Goal: Task Accomplishment & Management: Complete application form

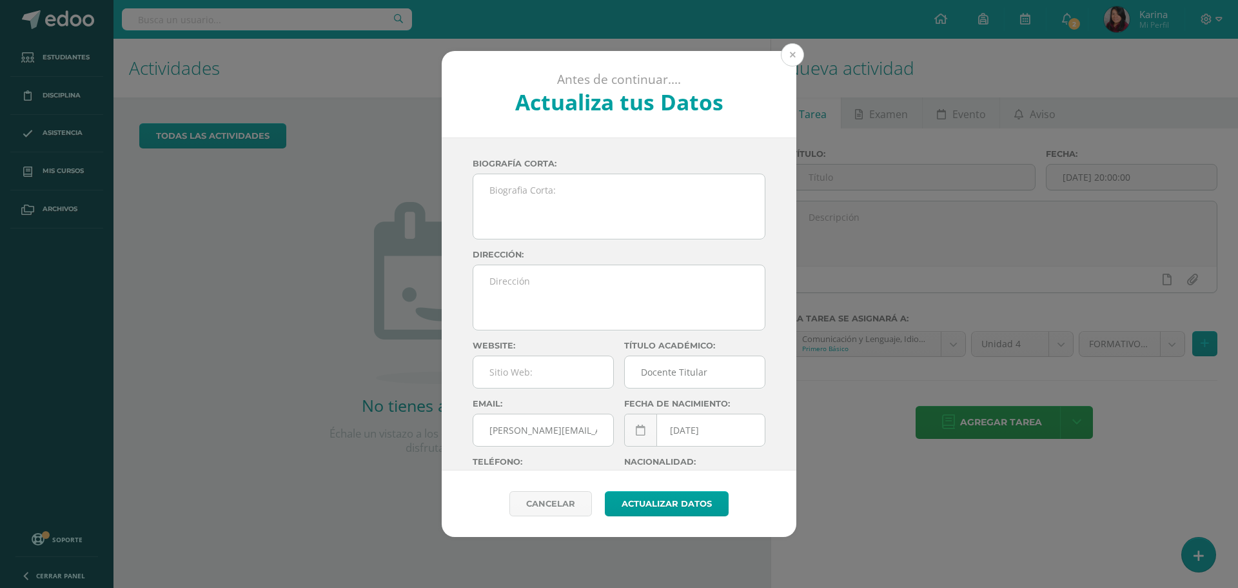
click at [797, 50] on button at bounding box center [792, 54] width 23 height 23
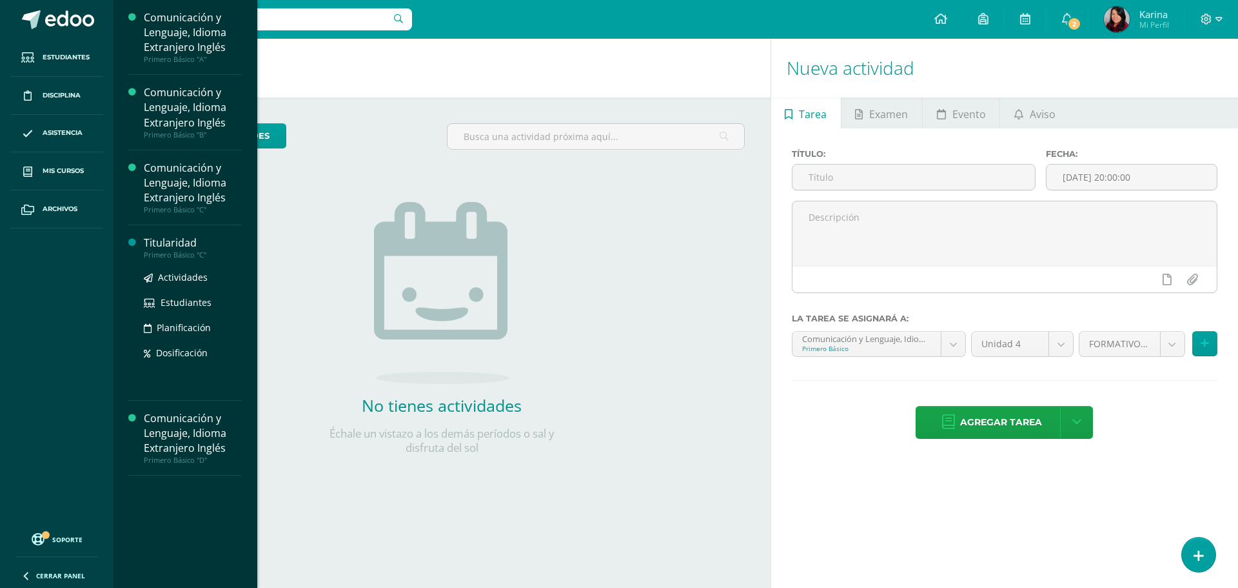
click at [189, 236] on div "Titularidad" at bounding box center [193, 242] width 98 height 15
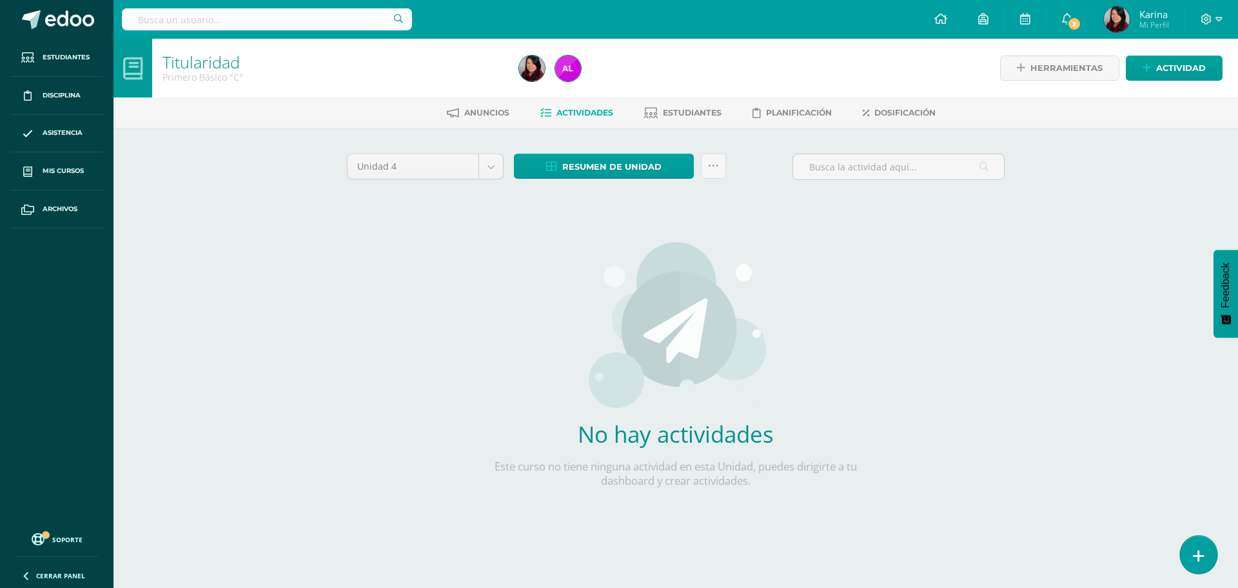
click at [1207, 559] on link at bounding box center [1198, 553] width 37 height 37
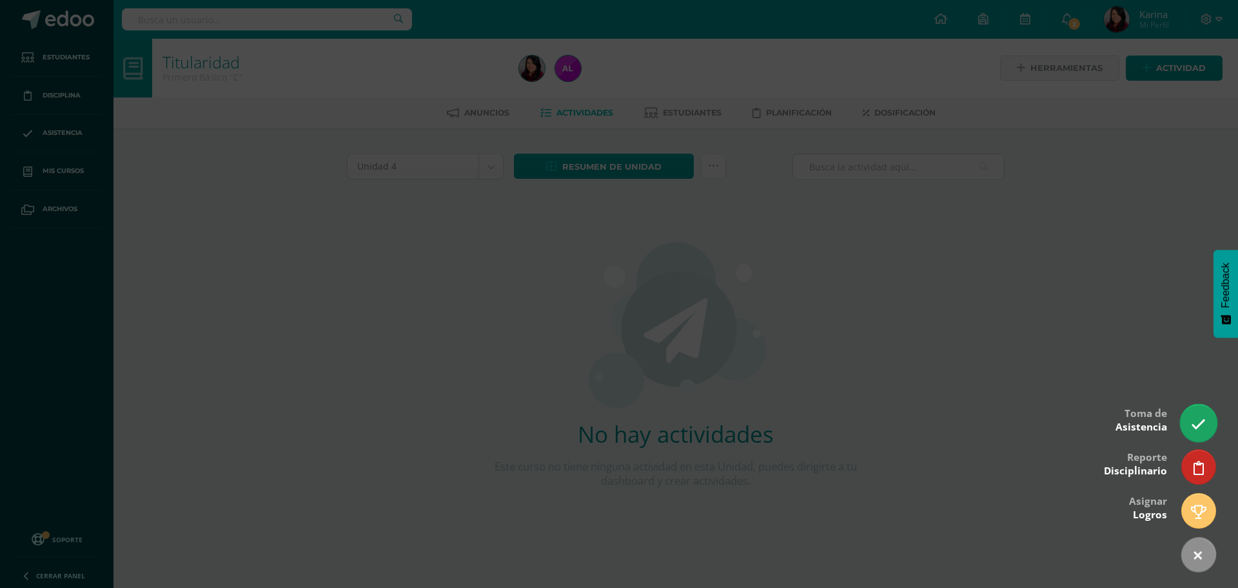
click at [1205, 433] on link at bounding box center [1198, 422] width 37 height 37
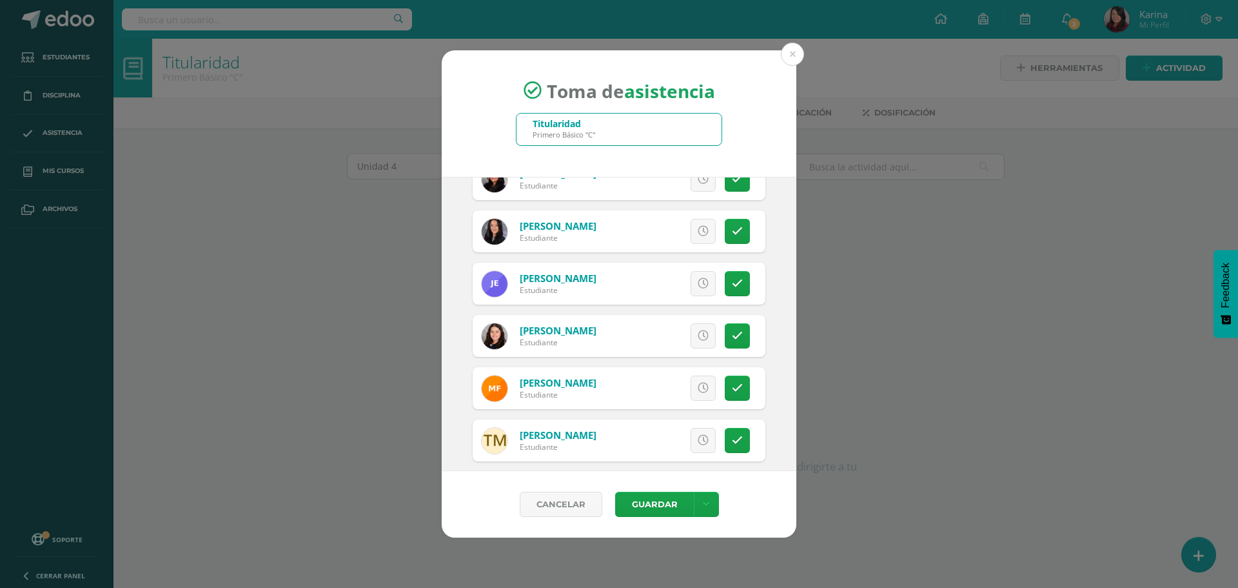
scroll to position [516, 0]
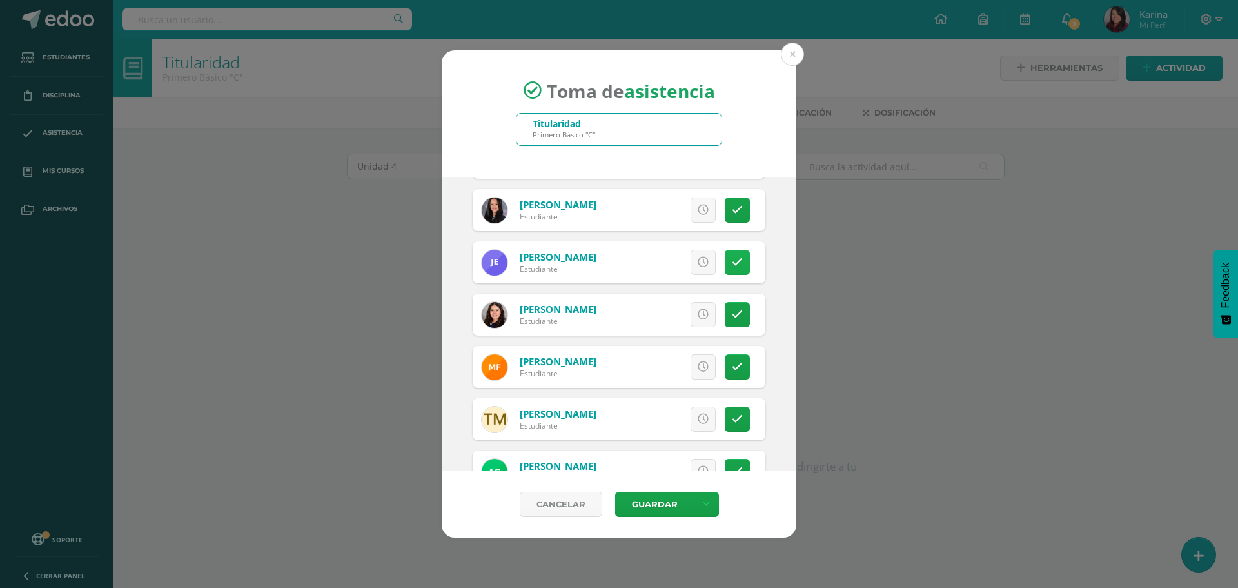
click at [727, 268] on link at bounding box center [737, 262] width 25 height 25
click at [664, 258] on span "Excusa" at bounding box center [681, 262] width 35 height 24
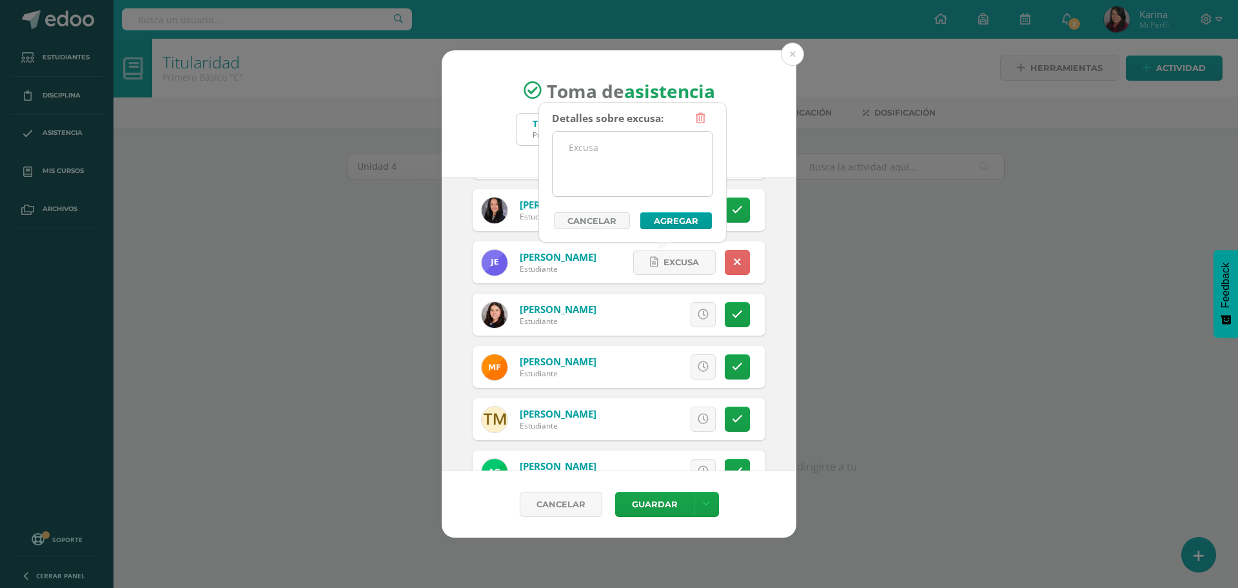
click at [630, 165] on textarea at bounding box center [633, 164] width 160 height 64
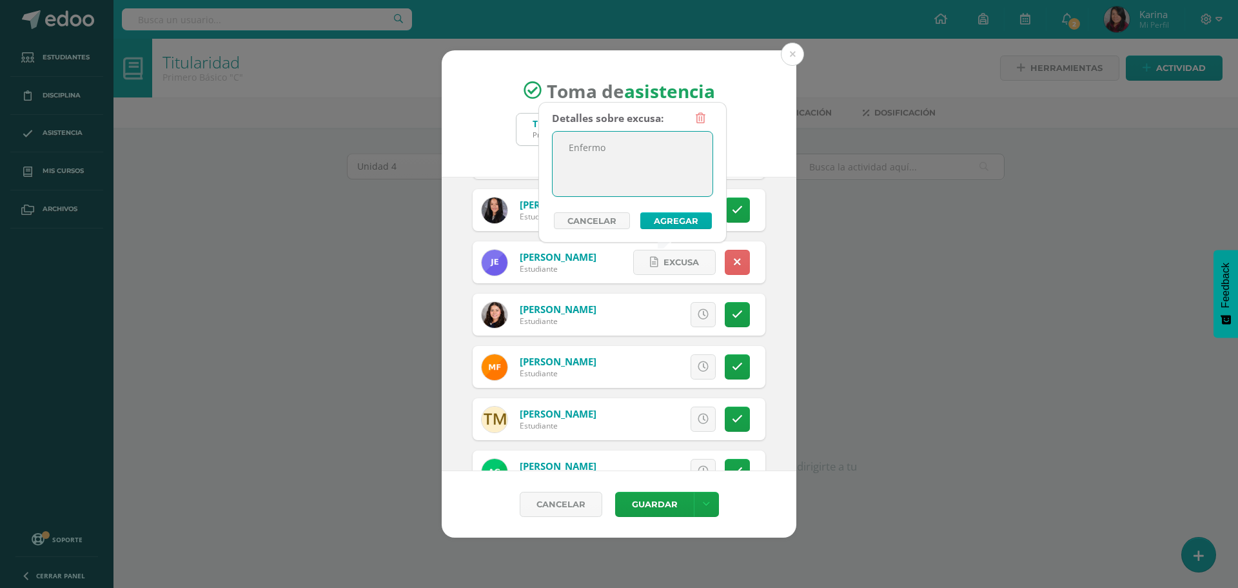
type textarea "Enfermo"
click at [693, 219] on button "Agregar" at bounding box center [676, 220] width 72 height 17
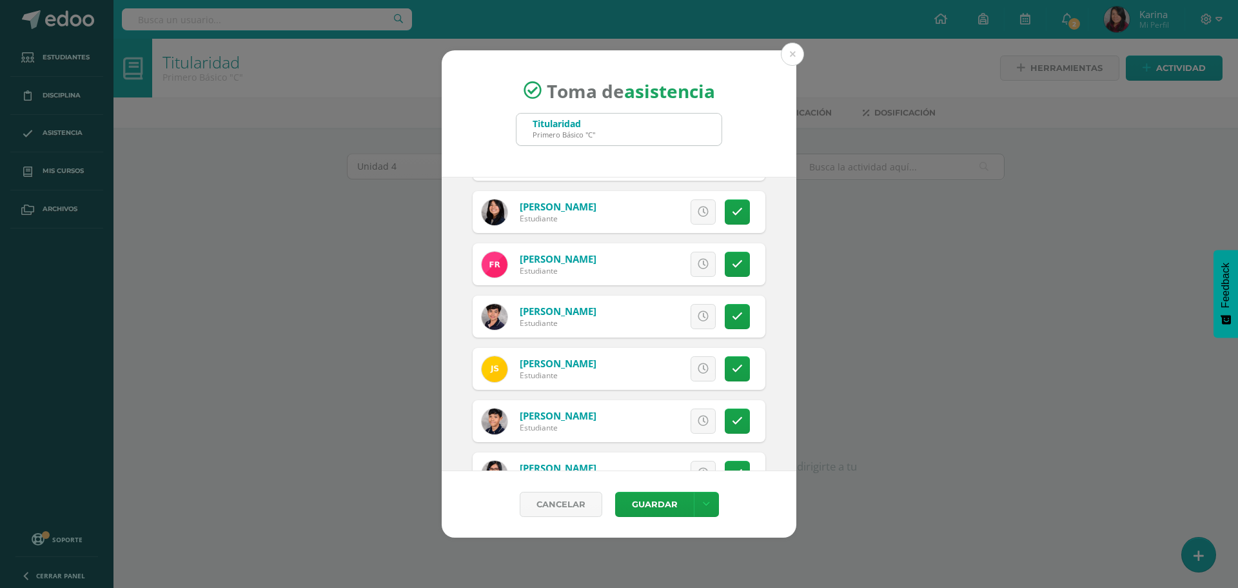
scroll to position [1677, 0]
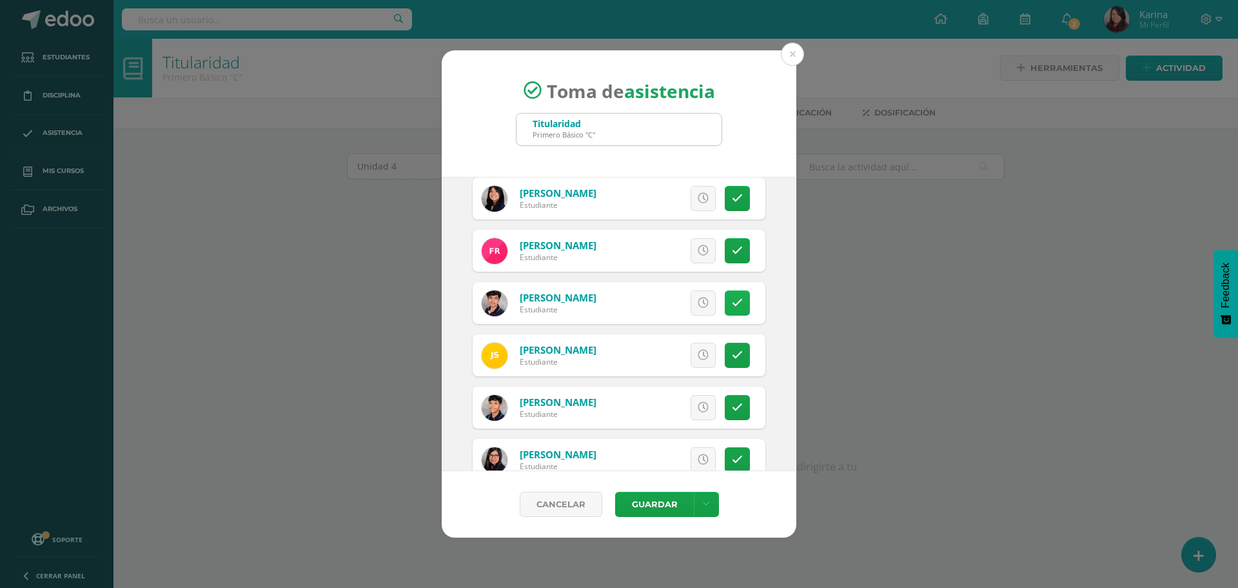
click at [735, 304] on link at bounding box center [737, 302] width 25 height 25
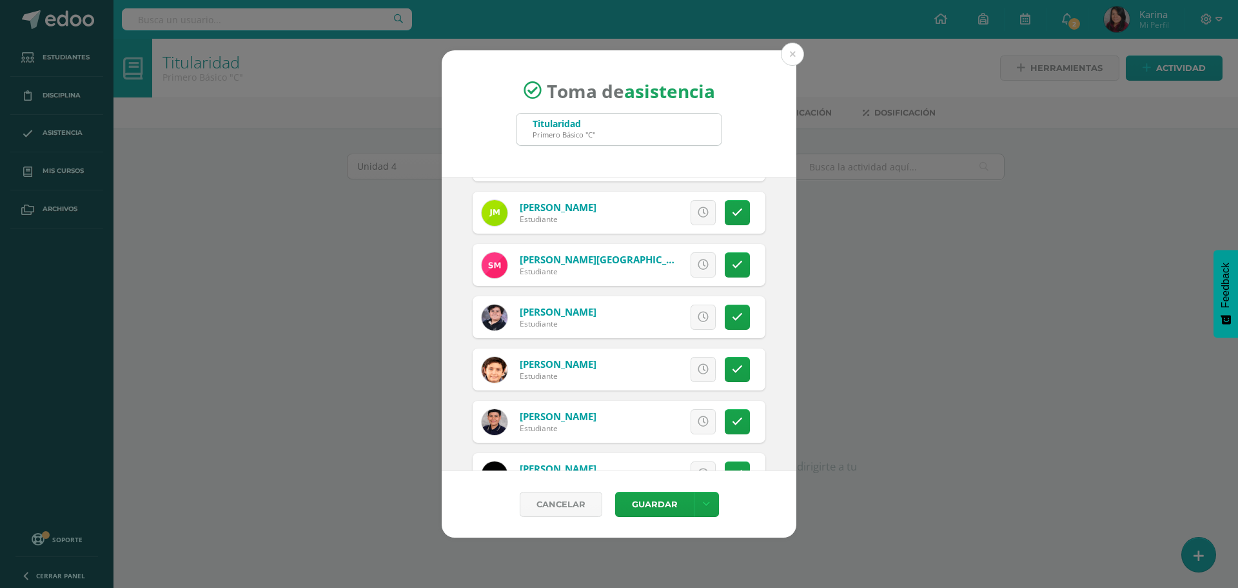
scroll to position [1296, 0]
click at [732, 315] on icon at bounding box center [737, 317] width 11 height 11
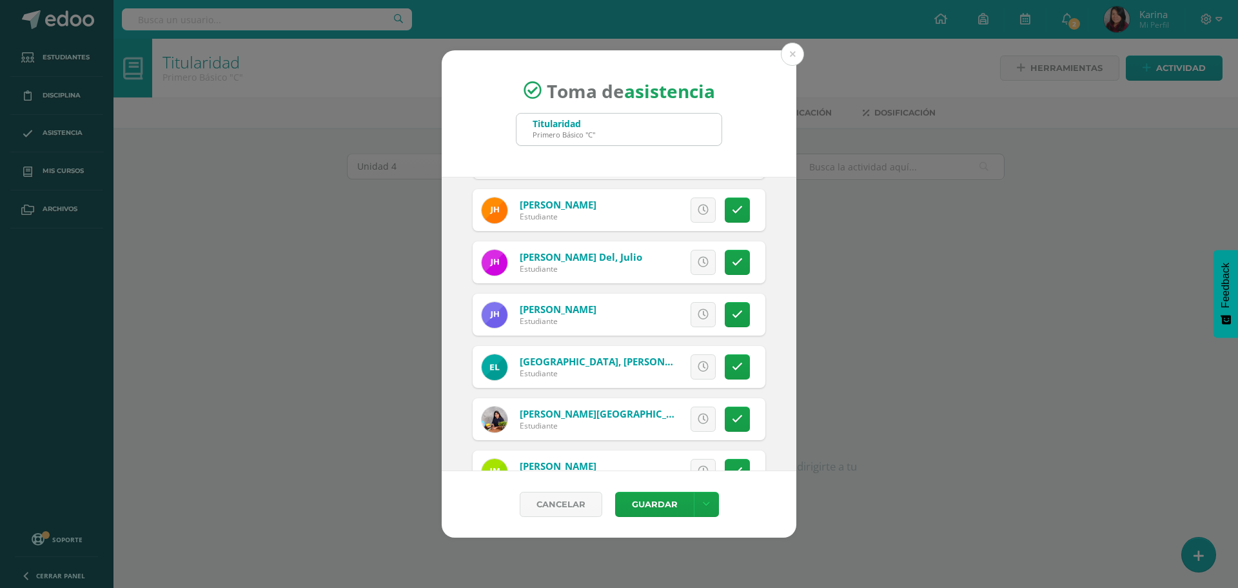
scroll to position [974, 0]
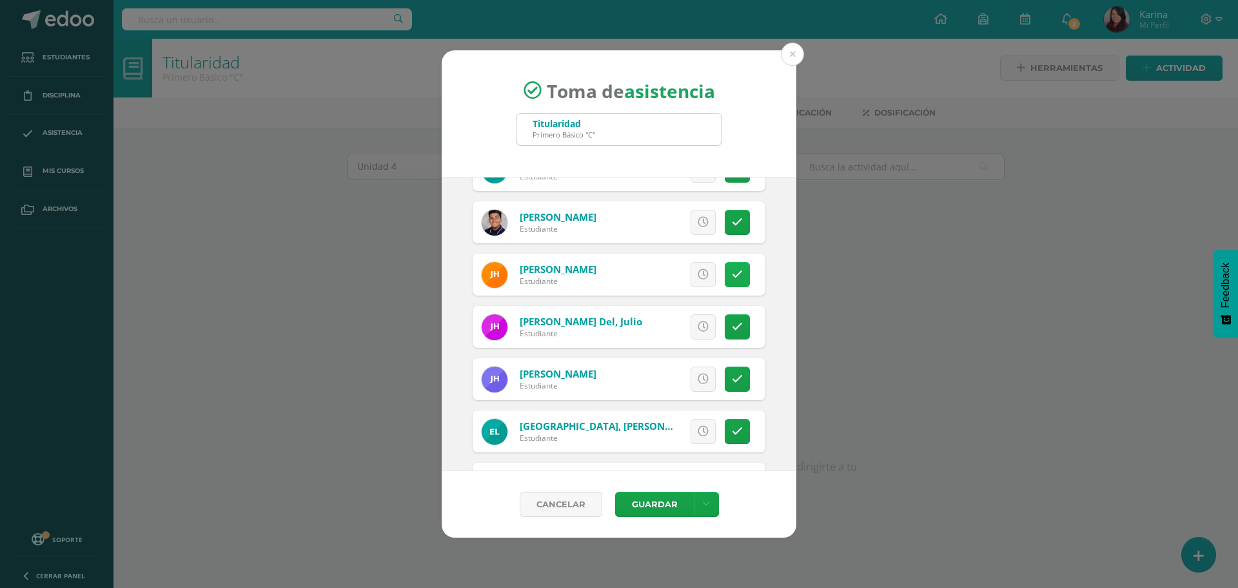
click at [732, 272] on icon at bounding box center [737, 274] width 11 height 11
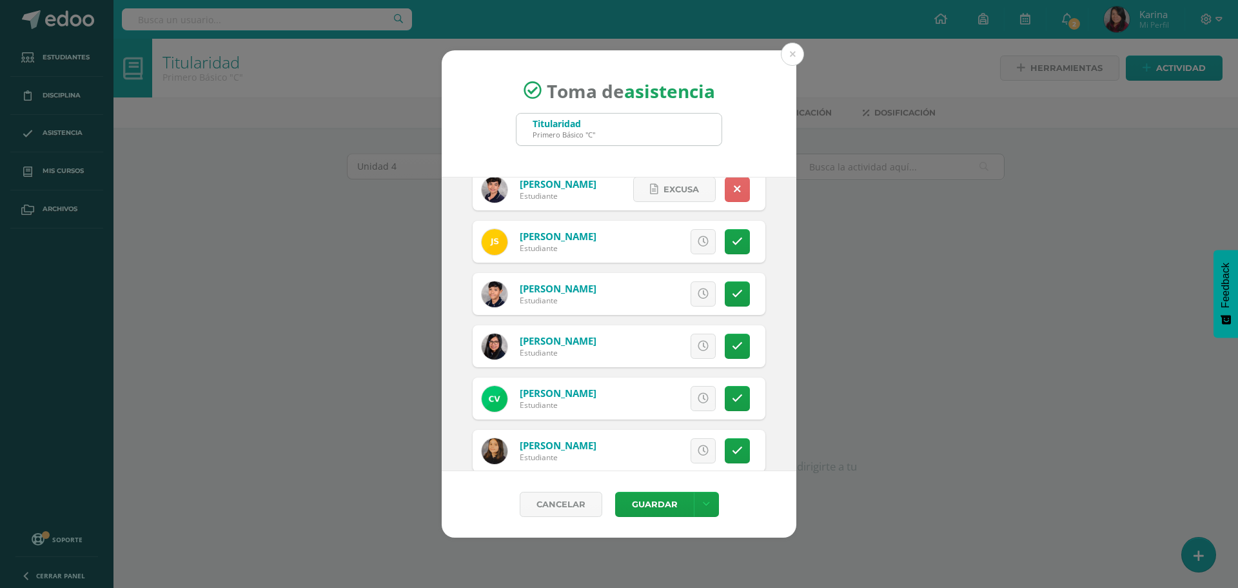
scroll to position [1812, 0]
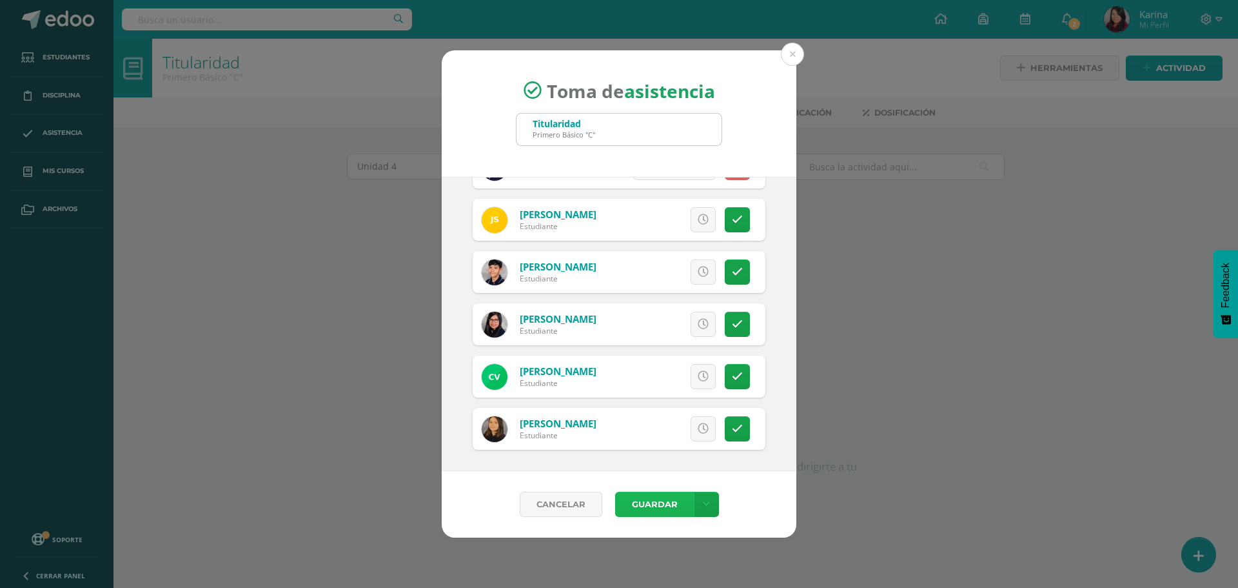
click at [662, 504] on button "Guardar" at bounding box center [654, 503] width 79 height 25
